Goal: Task Accomplishment & Management: Use online tool/utility

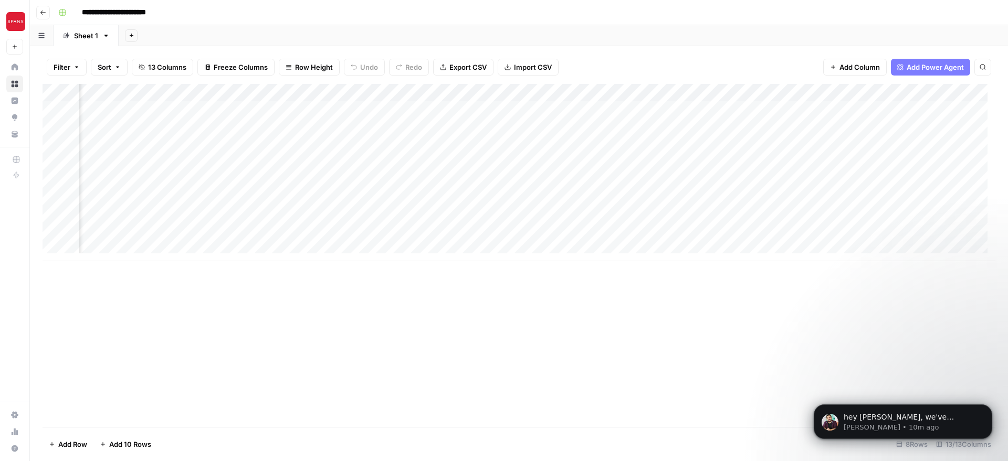
scroll to position [0, 163]
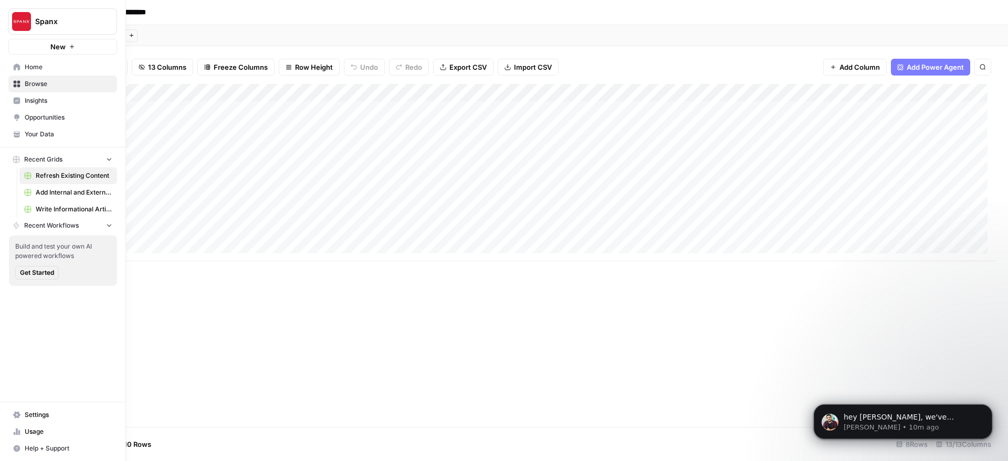
click at [51, 128] on link "Your Data" at bounding box center [62, 134] width 109 height 17
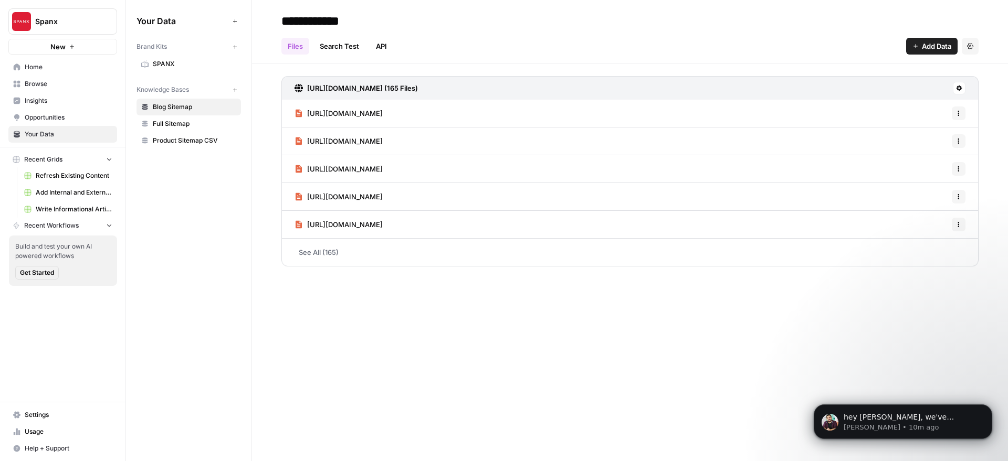
click at [189, 168] on div "Your Data Add Data Brand Kits New SPANX Knowledge Bases New Blog Sitemap Full S…" at bounding box center [188, 230] width 125 height 461
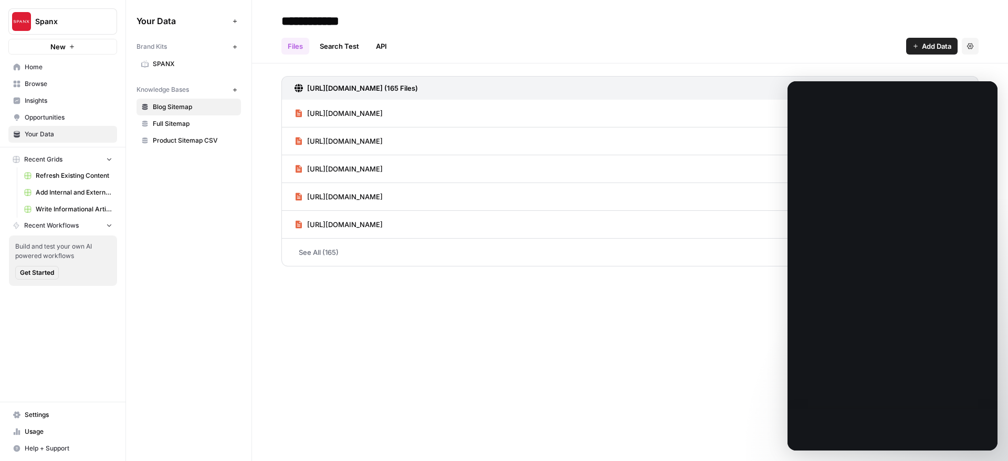
click at [237, 90] on icon "button" at bounding box center [235, 90] width 6 height 6
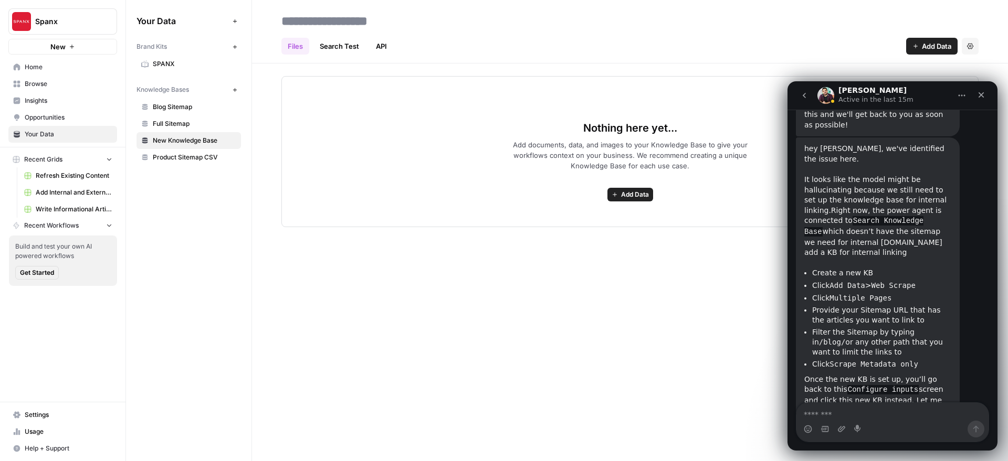
scroll to position [1588, 0]
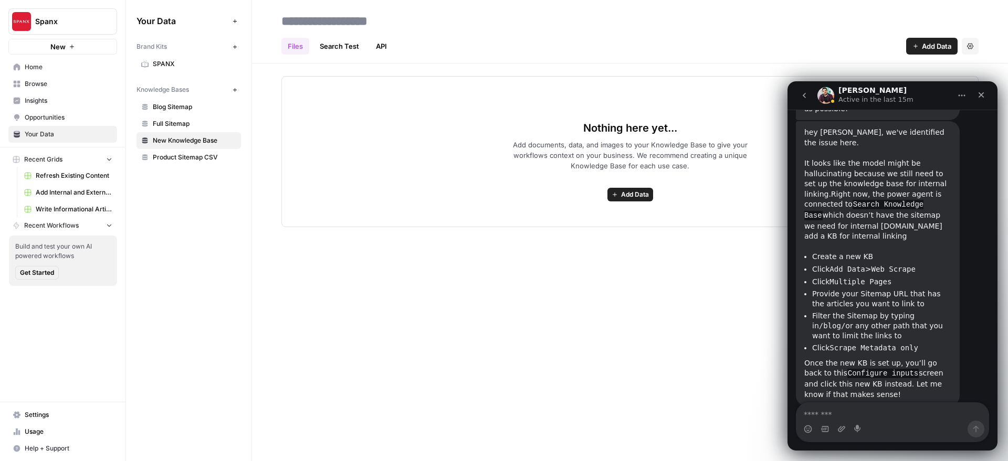
click at [642, 198] on span "Add Data" at bounding box center [635, 194] width 28 height 9
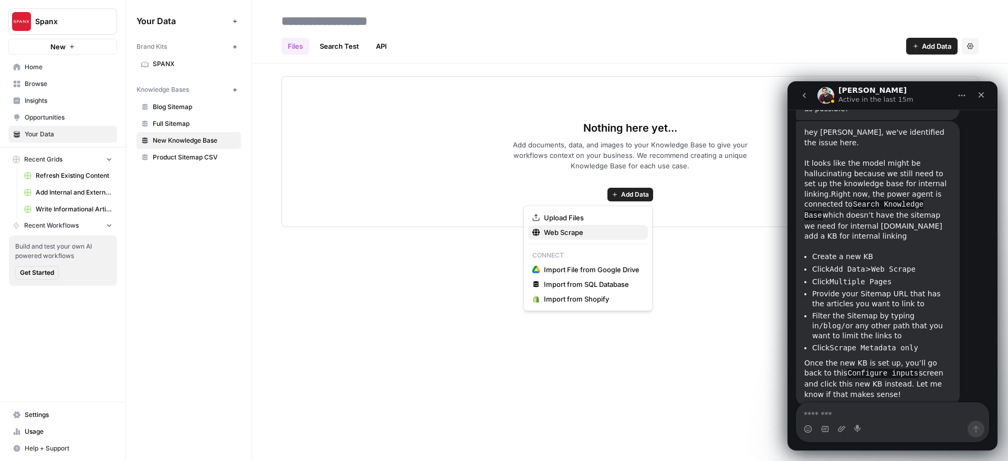
click at [583, 233] on span "Web Scrape" at bounding box center [592, 232] width 96 height 10
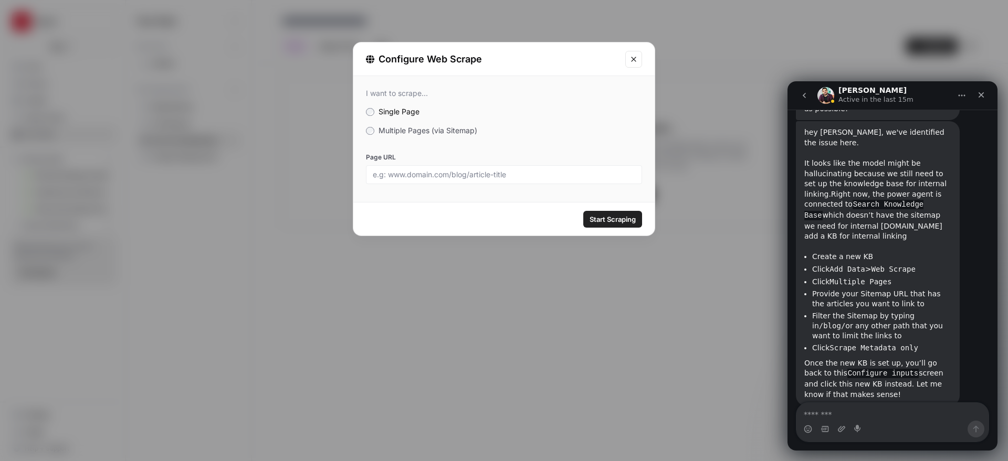
click at [405, 134] on span "Multiple Pages (via Sitemap)" at bounding box center [427, 130] width 99 height 9
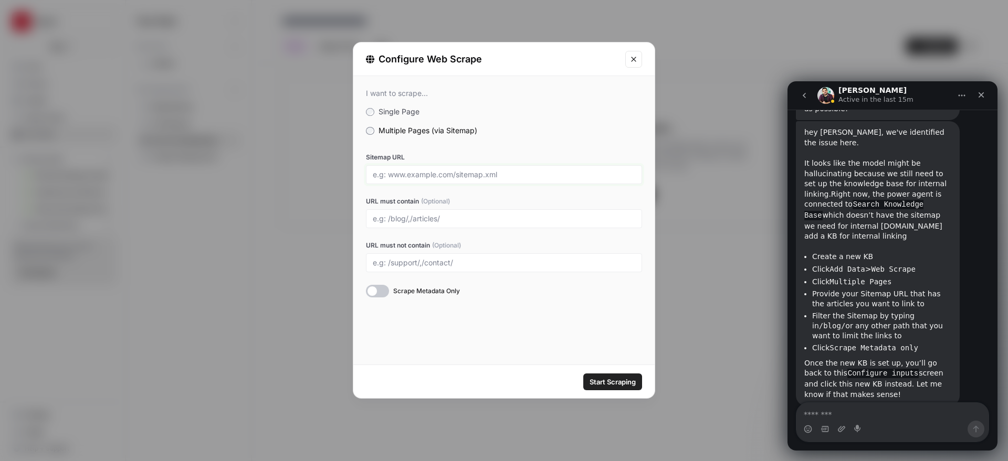
click at [408, 179] on input "Sitemap URL" at bounding box center [504, 174] width 262 height 9
click at [426, 173] on input "Sitemap URL" at bounding box center [504, 174] width 262 height 9
paste input "Sitemap: https://spanx.com/sitemap.xml"
type input "Sitemap: https://spanx.com/sitemap.xml"
click at [458, 219] on input "URL must contain (Optional)" at bounding box center [504, 218] width 262 height 9
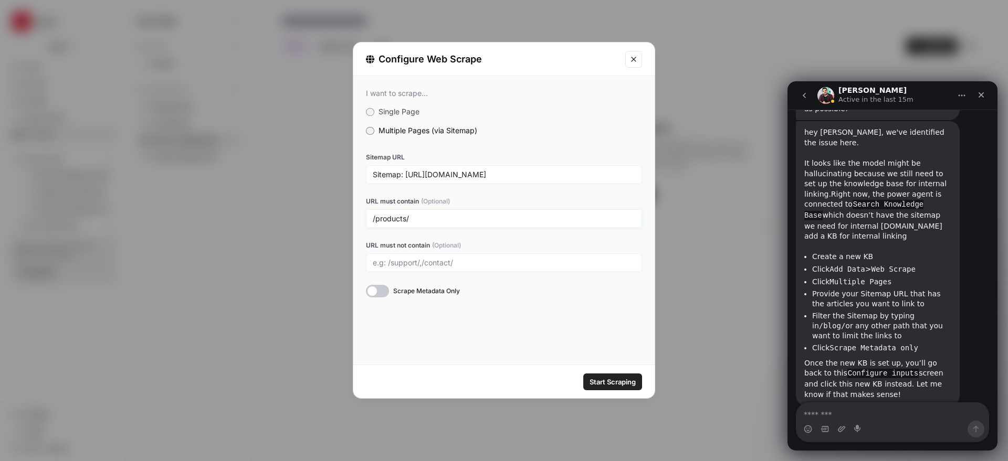
type input "/products/"
click at [377, 290] on div at bounding box center [377, 291] width 23 height 13
drag, startPoint x: 405, startPoint y: 175, endPoint x: 292, endPoint y: 163, distance: 113.5
click at [292, 163] on div "Configure Web Scrape I want to scrape... Single Page Multiple Pages (via Sitema…" at bounding box center [504, 230] width 1008 height 461
click at [493, 178] on input "https://spanx.com/sitemap.xml" at bounding box center [504, 174] width 262 height 9
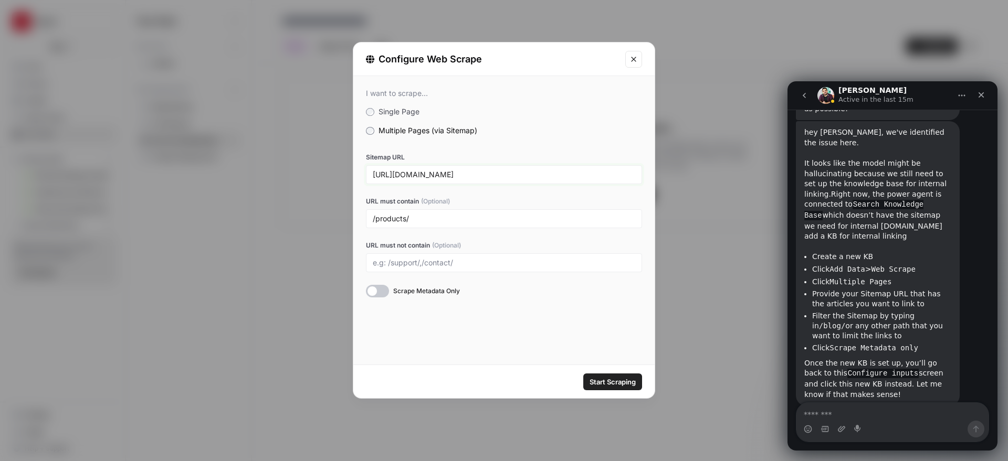
type input "https://spanx.com/sitemap.xml"
click at [598, 377] on span "Start Scraping" at bounding box center [612, 382] width 46 height 10
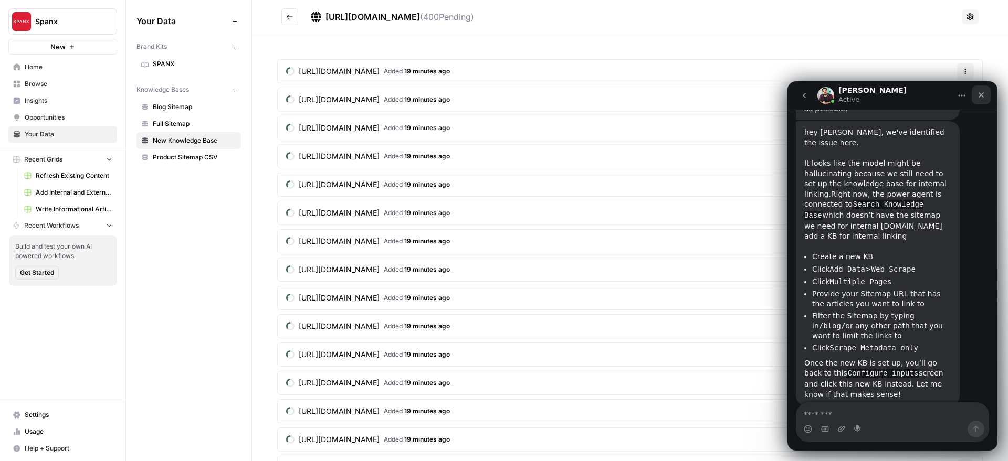
click at [982, 94] on icon "Close" at bounding box center [981, 95] width 6 height 6
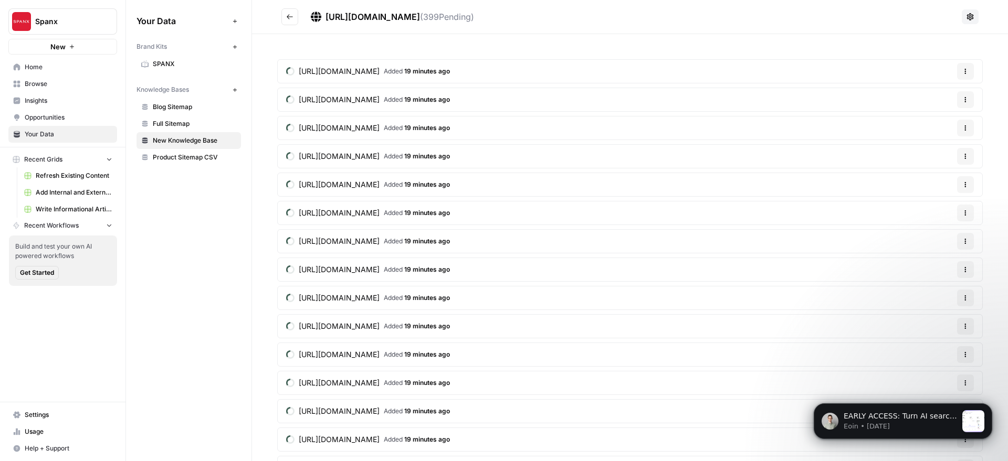
click at [290, 14] on icon "Go back" at bounding box center [289, 16] width 7 height 7
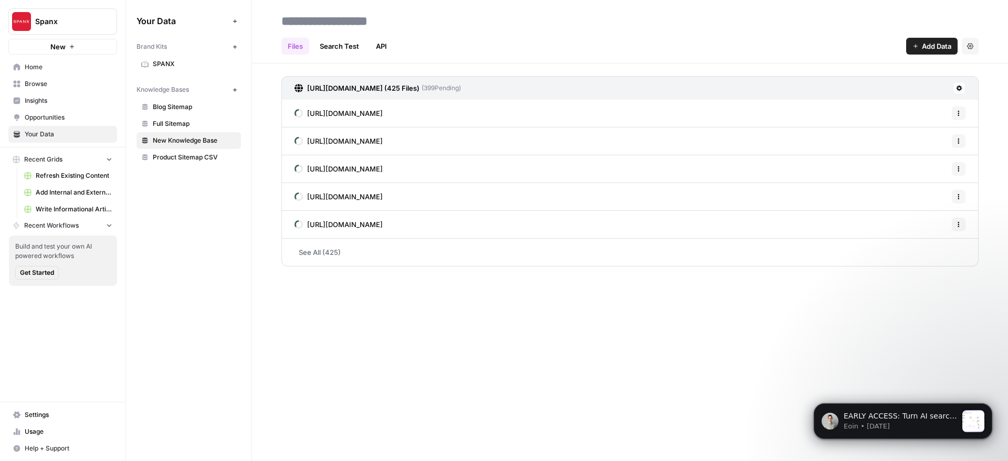
click at [322, 20] on input at bounding box center [361, 20] width 168 height 21
type input "**********"
click at [362, 304] on div "**********" at bounding box center [630, 230] width 756 height 461
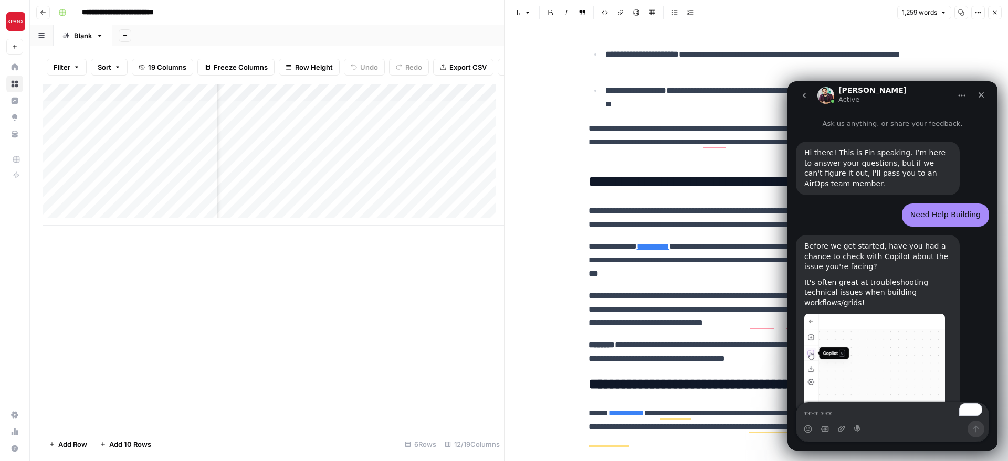
scroll to position [1588, 0]
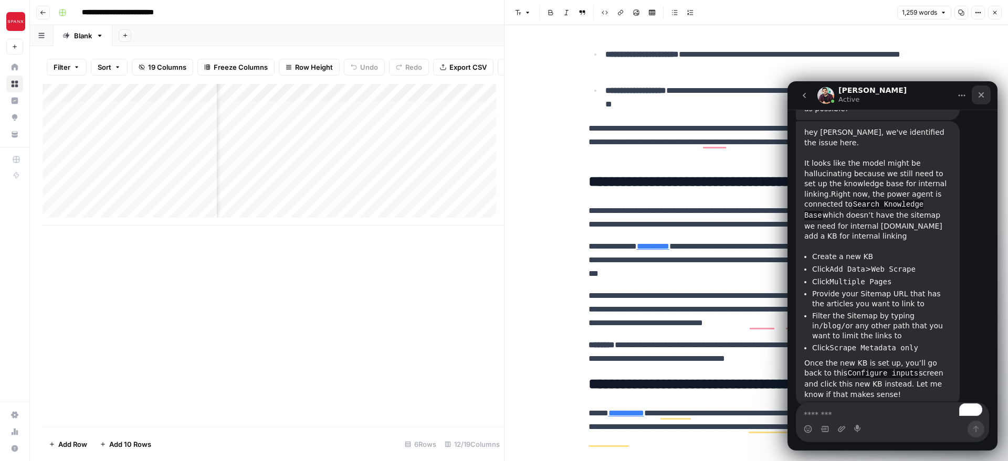
click at [983, 97] on icon "Close" at bounding box center [981, 95] width 6 height 6
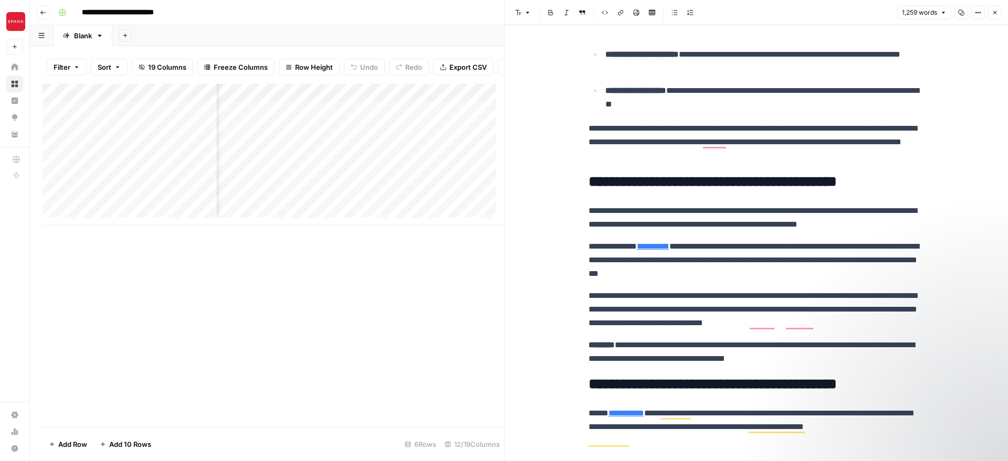
click at [995, 13] on icon "button" at bounding box center [995, 12] width 6 height 6
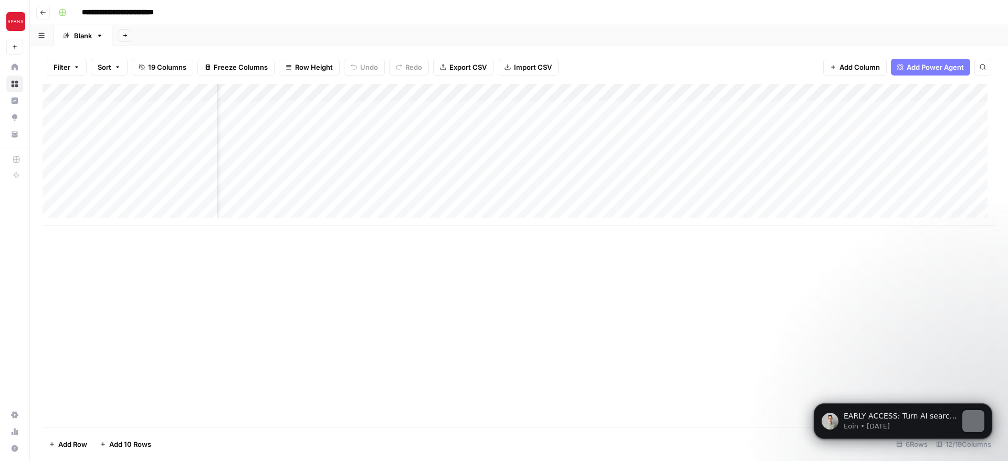
scroll to position [0, 452]
click at [404, 91] on div "Add Column" at bounding box center [519, 155] width 953 height 142
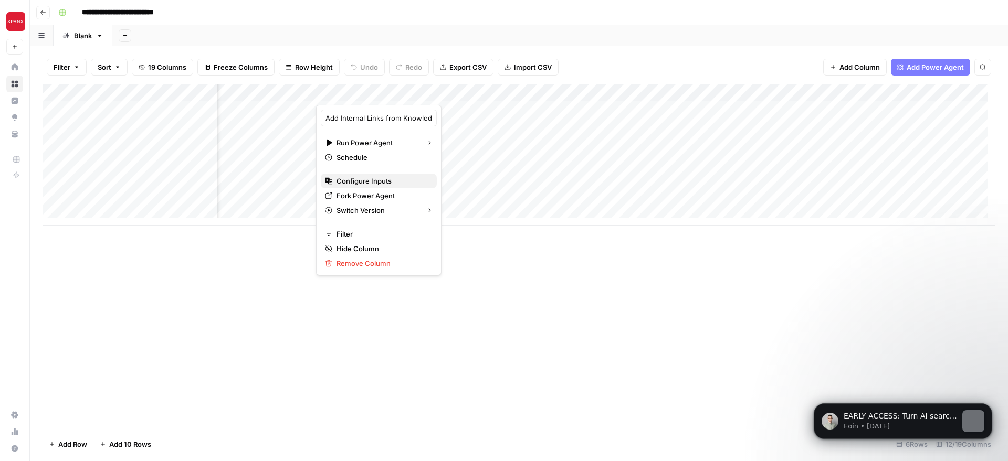
click at [374, 179] on span "Configure Inputs" at bounding box center [382, 181] width 92 height 10
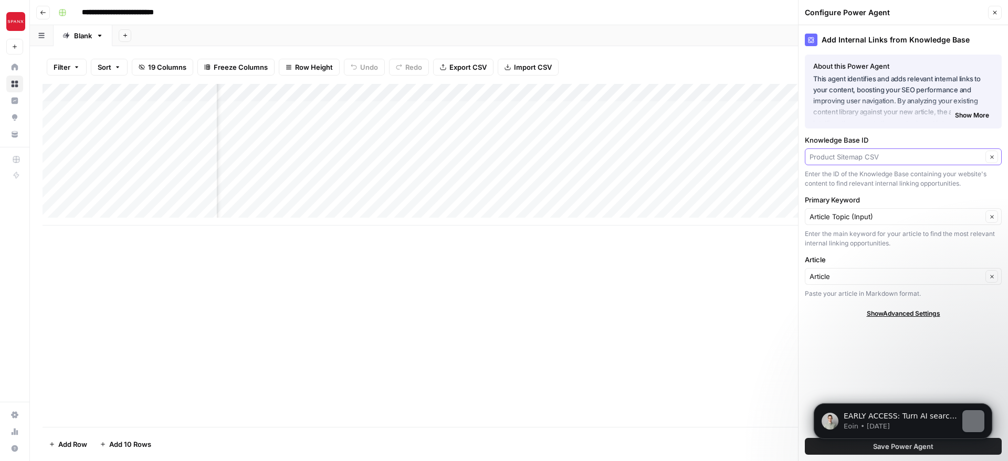
click at [896, 155] on input "Knowledge Base ID" at bounding box center [895, 157] width 173 height 10
click at [881, 224] on span "Product Sitemap v1.0" at bounding box center [901, 225] width 175 height 10
type input "Product Sitemap v1.0"
click at [892, 450] on body "EARLY ACCESS: Turn AI search insights into action. The ability to turn visibili…" at bounding box center [903, 419] width 202 height 65
click at [991, 405] on icon "Dismiss notification" at bounding box center [989, 407] width 6 height 6
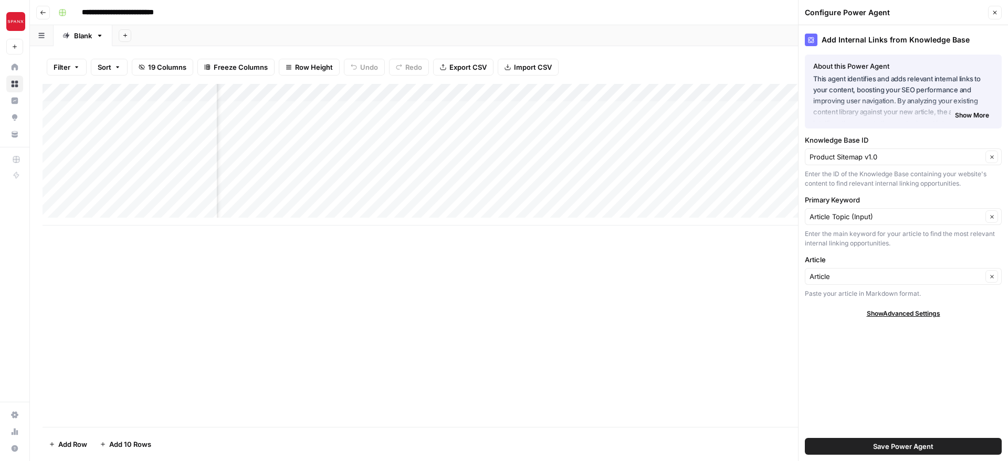
click at [892, 447] on span "Save Power Agent" at bounding box center [903, 446] width 60 height 10
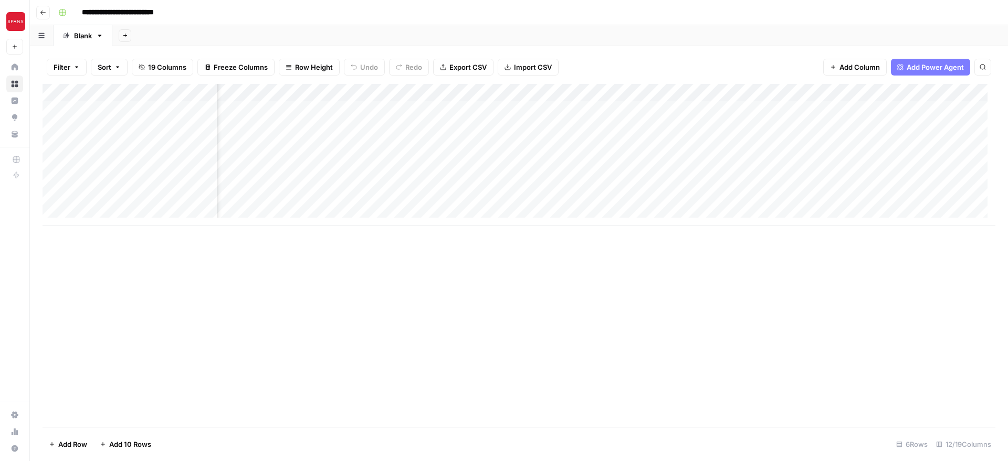
click at [411, 93] on div "Add Column" at bounding box center [519, 155] width 953 height 142
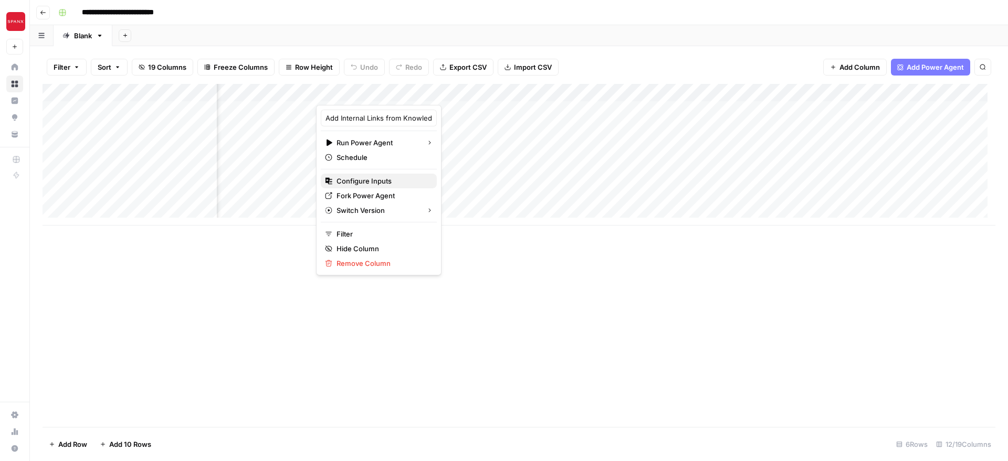
click at [380, 181] on span "Configure Inputs" at bounding box center [382, 181] width 92 height 10
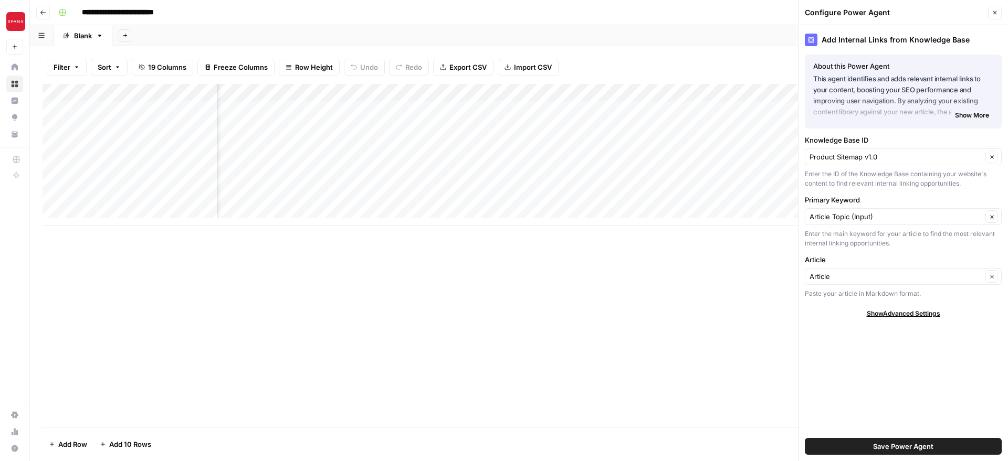
scroll to position [0, 537]
